Goal: Transaction & Acquisition: Purchase product/service

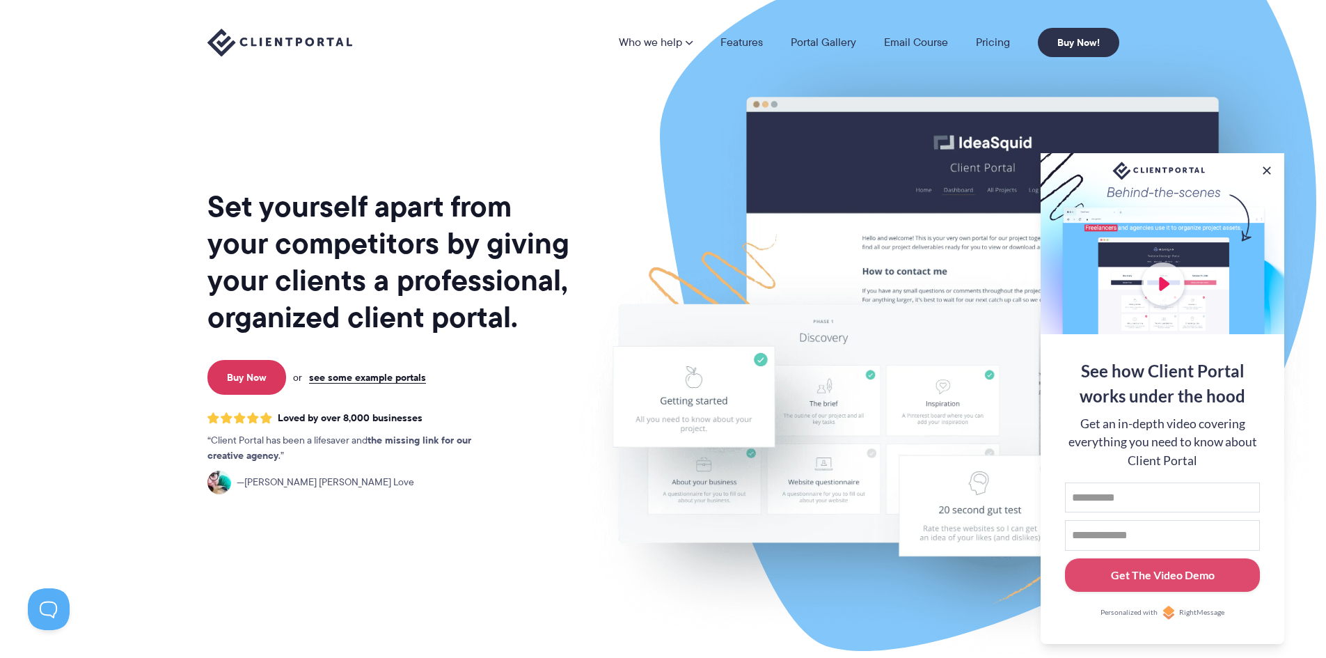
click at [306, 36] on img at bounding box center [279, 43] width 145 height 29
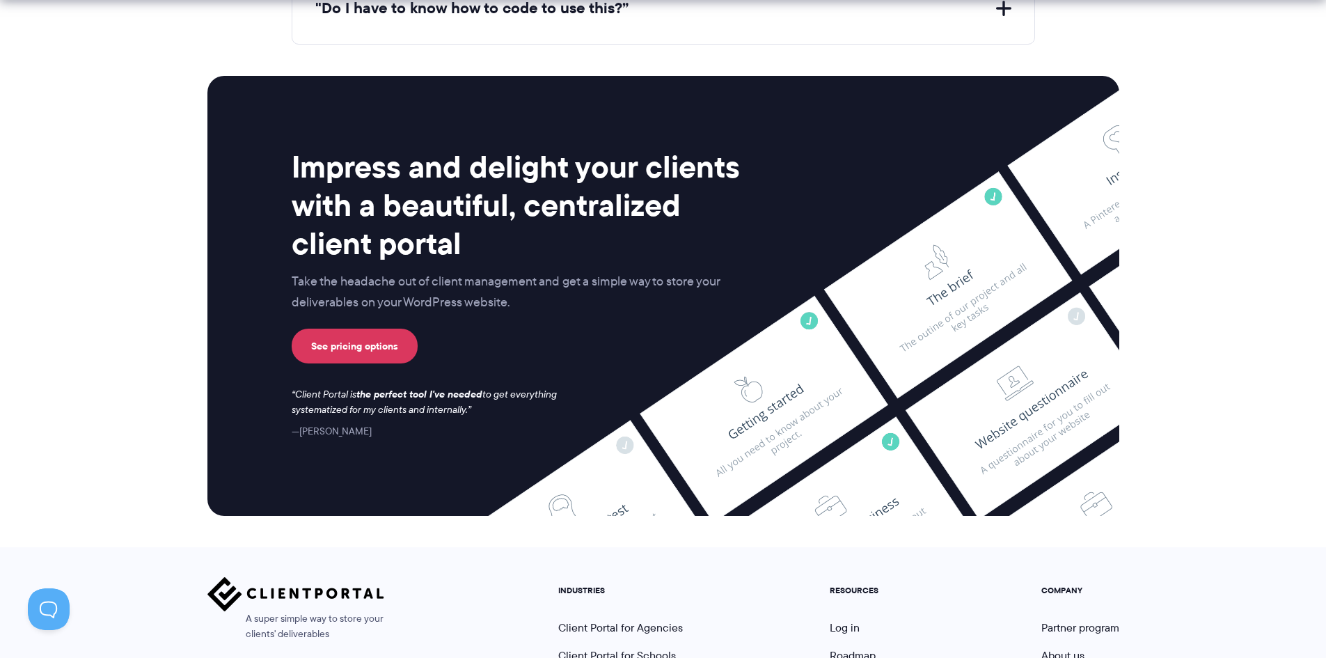
scroll to position [5741, 0]
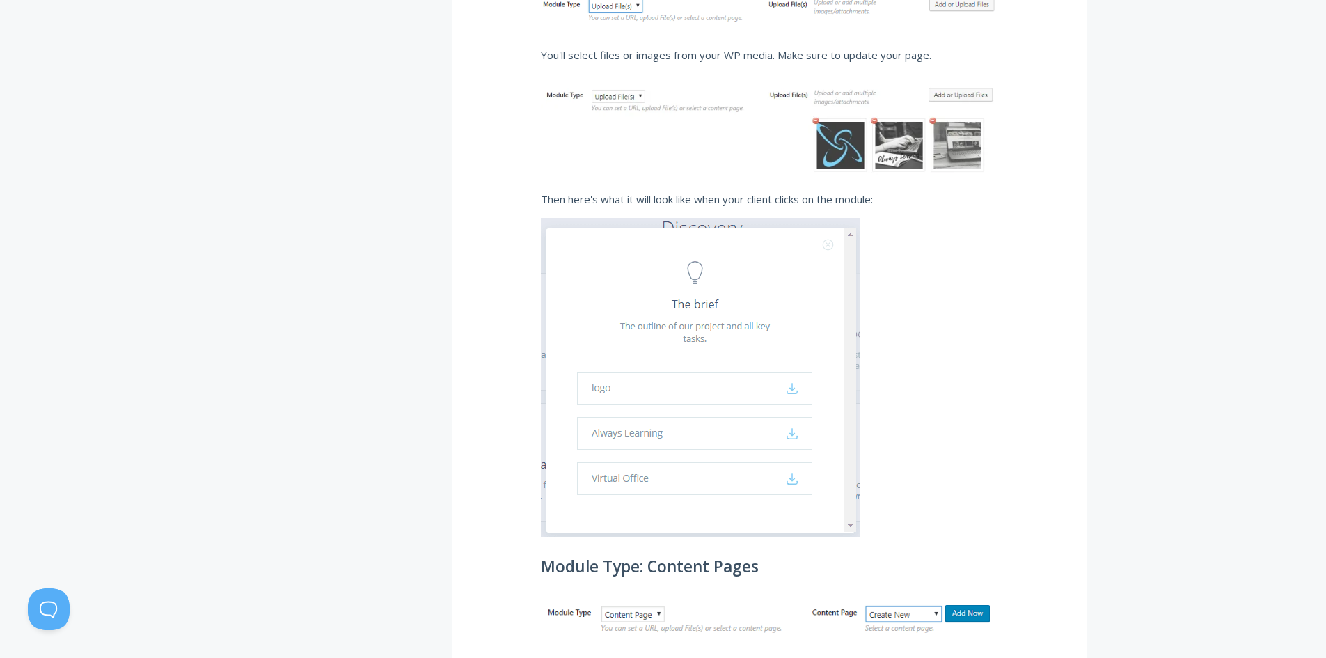
scroll to position [3829, 0]
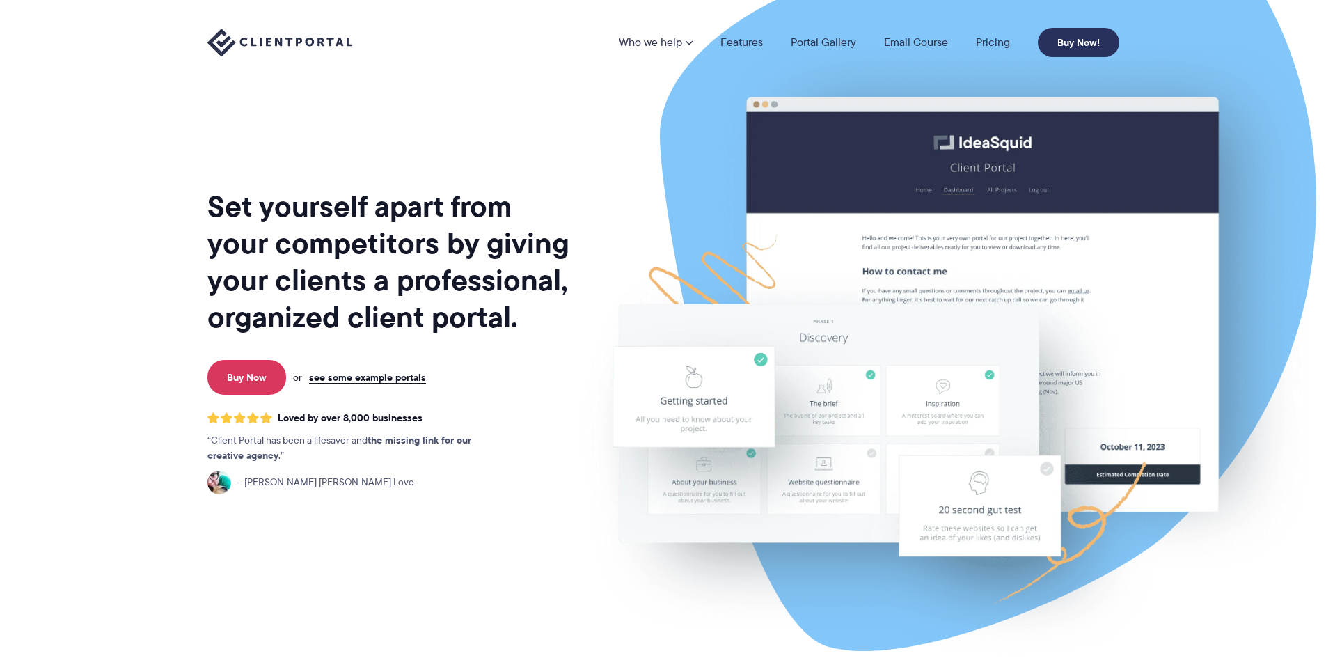
click at [1075, 40] on link "Buy Now!" at bounding box center [1078, 42] width 81 height 29
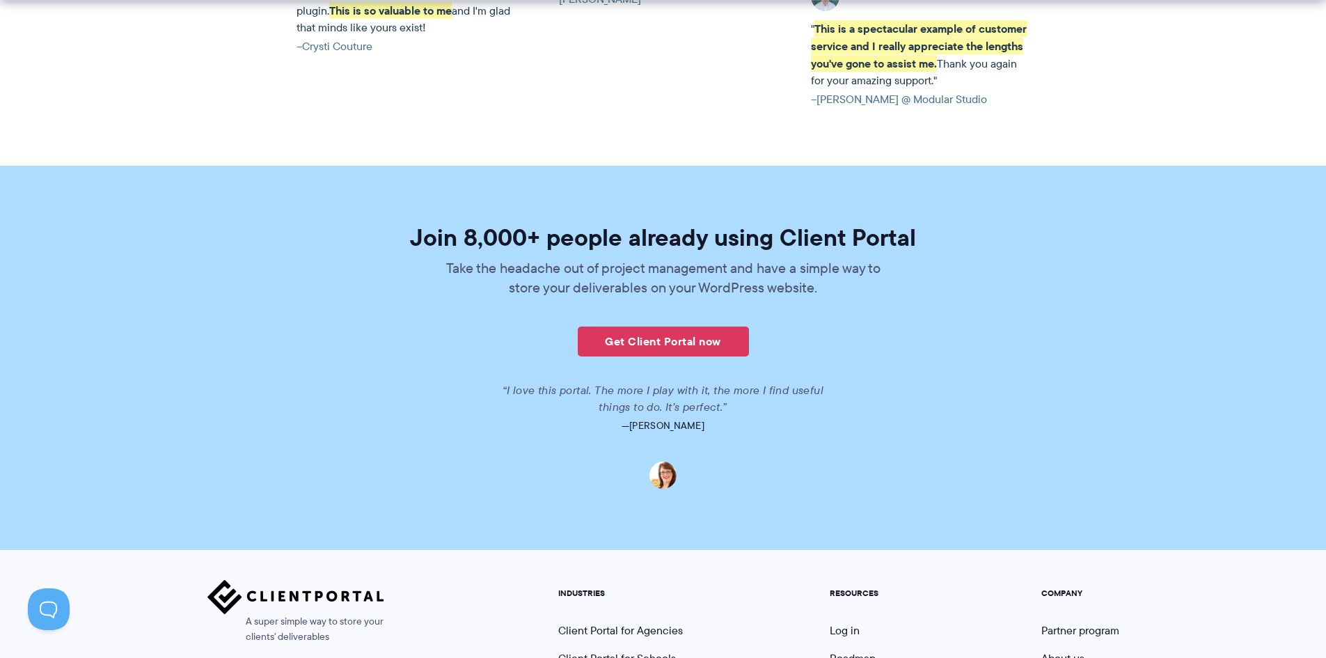
scroll to position [3202, 0]
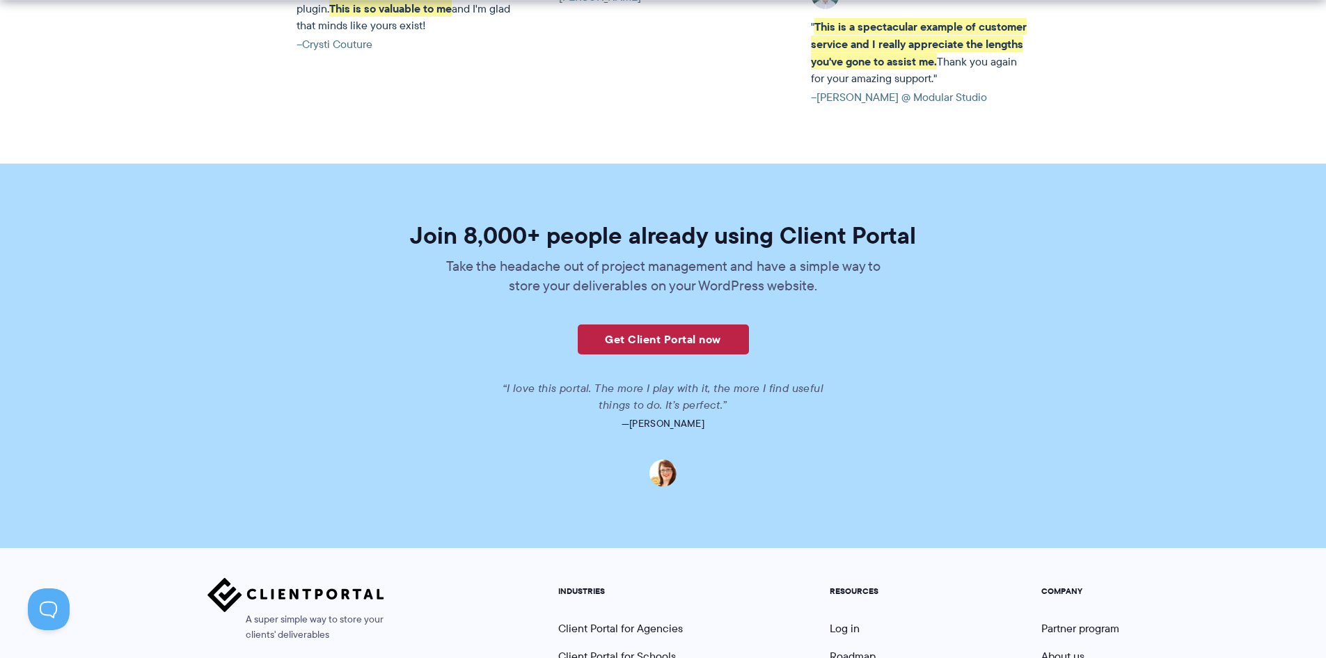
click at [645, 324] on link "Get Client Portal now" at bounding box center [663, 339] width 171 height 30
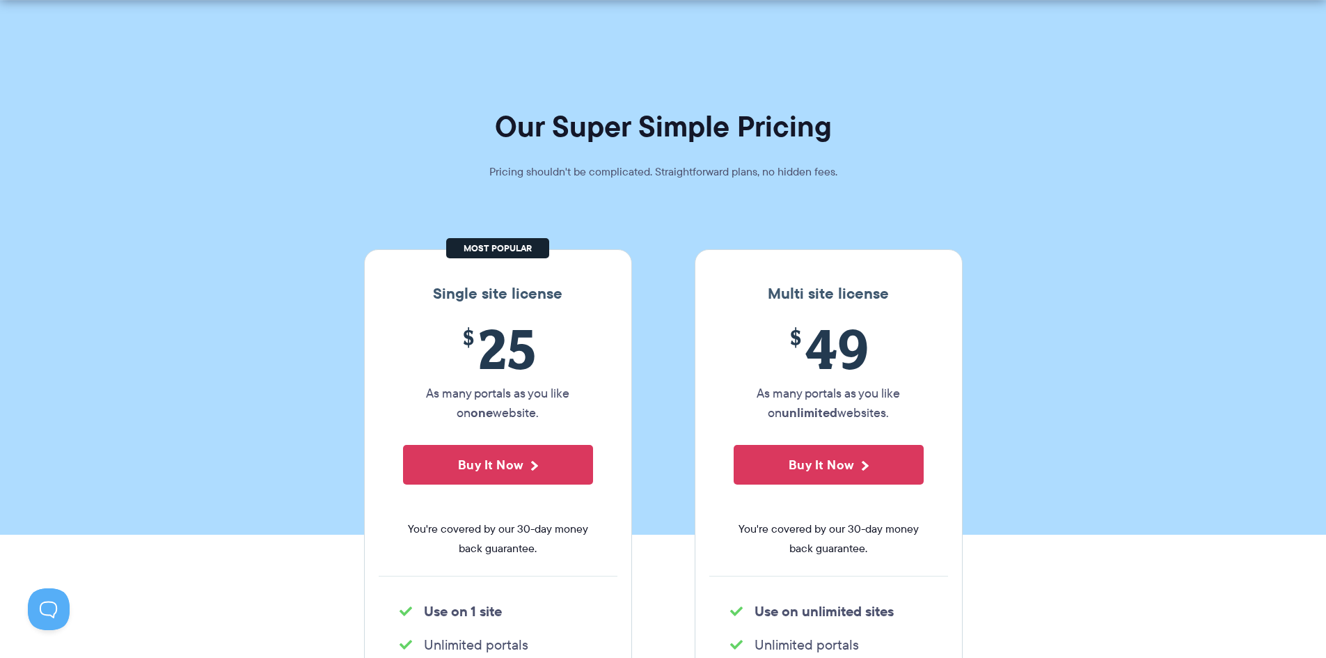
scroll to position [348, 0]
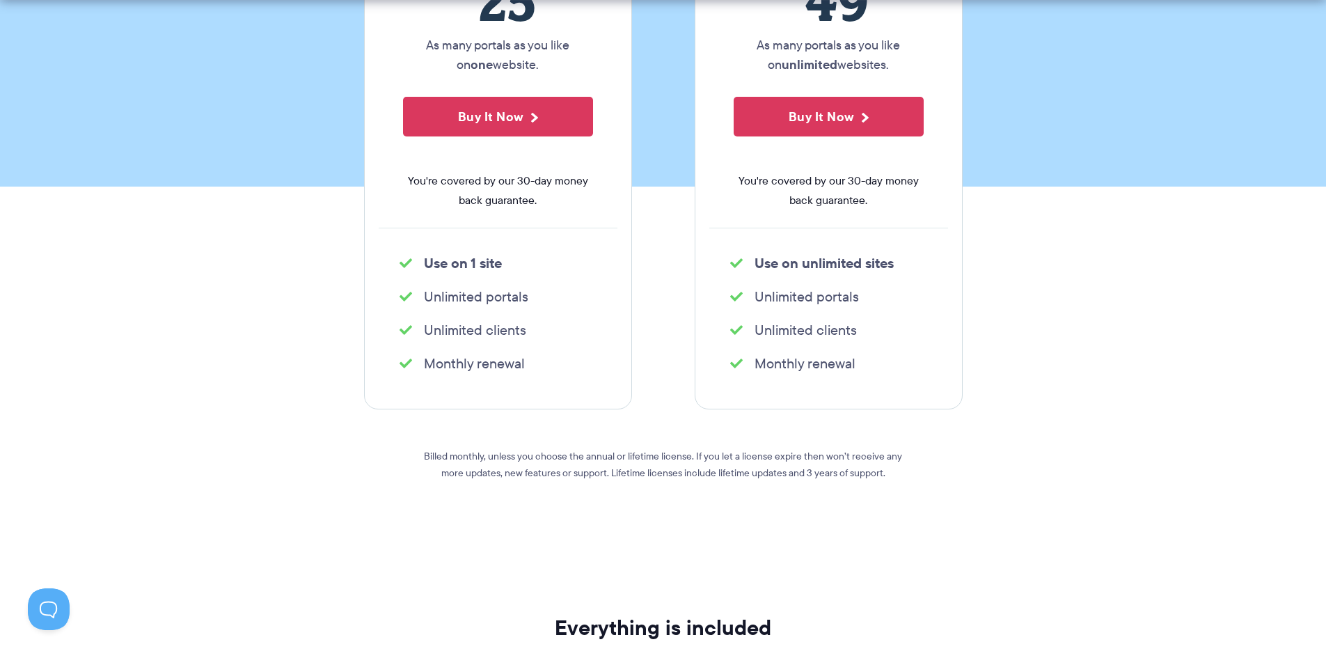
drag, startPoint x: 528, startPoint y: 362, endPoint x: 391, endPoint y: 361, distance: 137.1
click at [391, 361] on ul "Monthly renewal" at bounding box center [498, 363] width 239 height 28
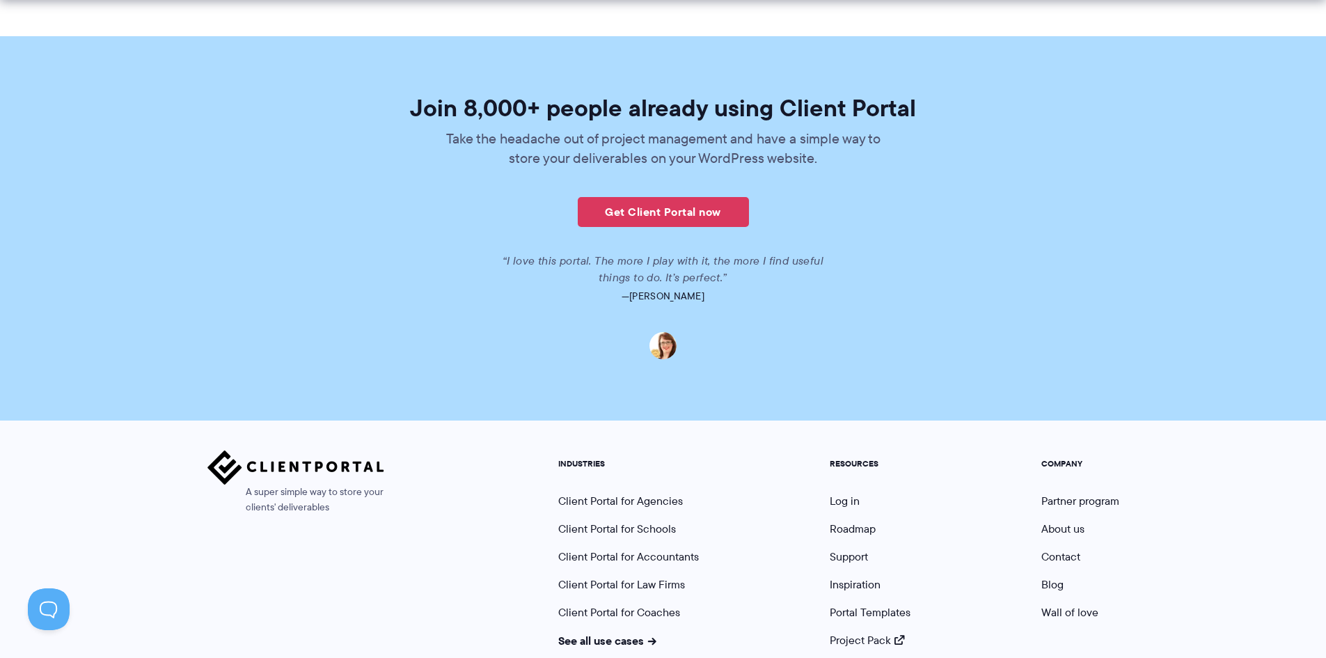
scroll to position [3389, 0]
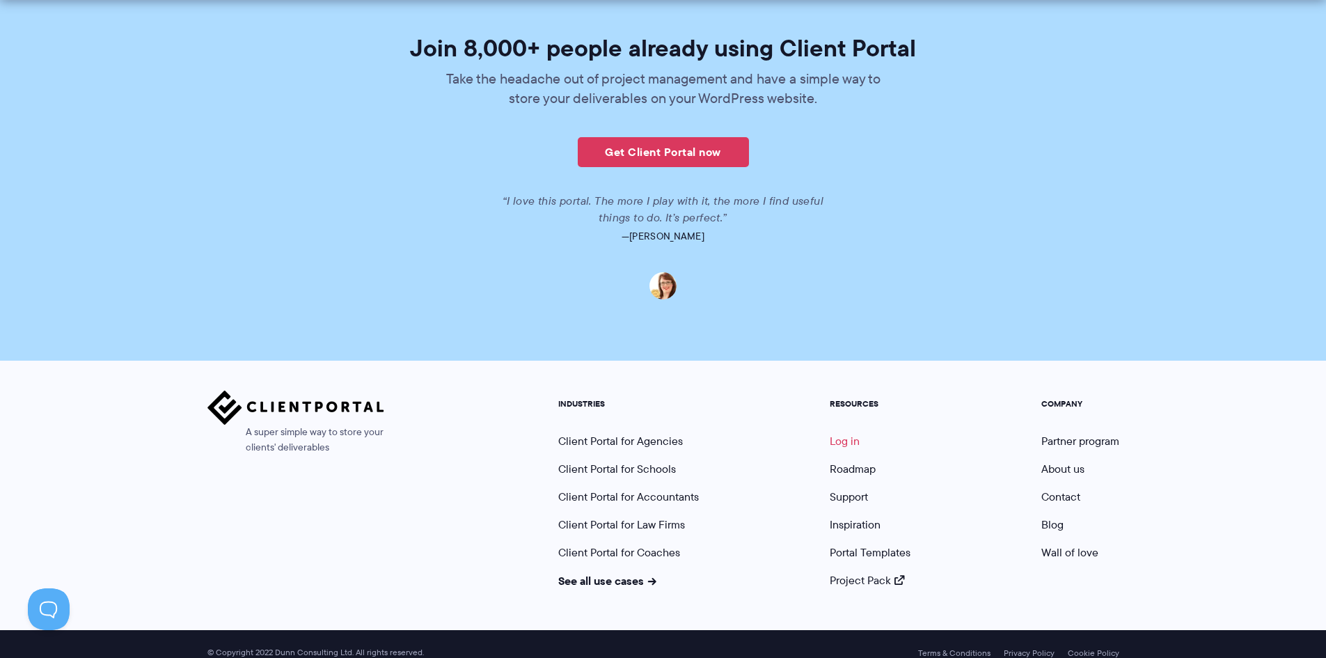
click at [841, 433] on link "Log in" at bounding box center [845, 441] width 30 height 16
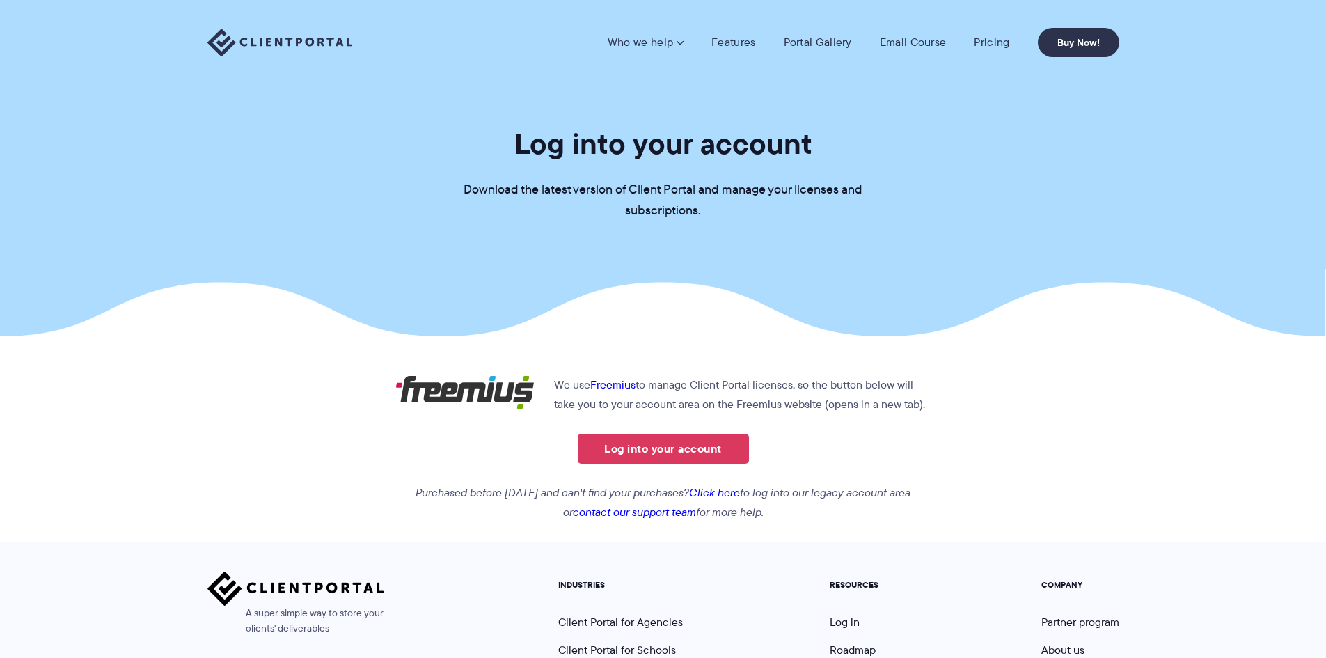
click at [685, 440] on link "Log into your account" at bounding box center [663, 449] width 171 height 30
